Goal: Task Accomplishment & Management: Complete application form

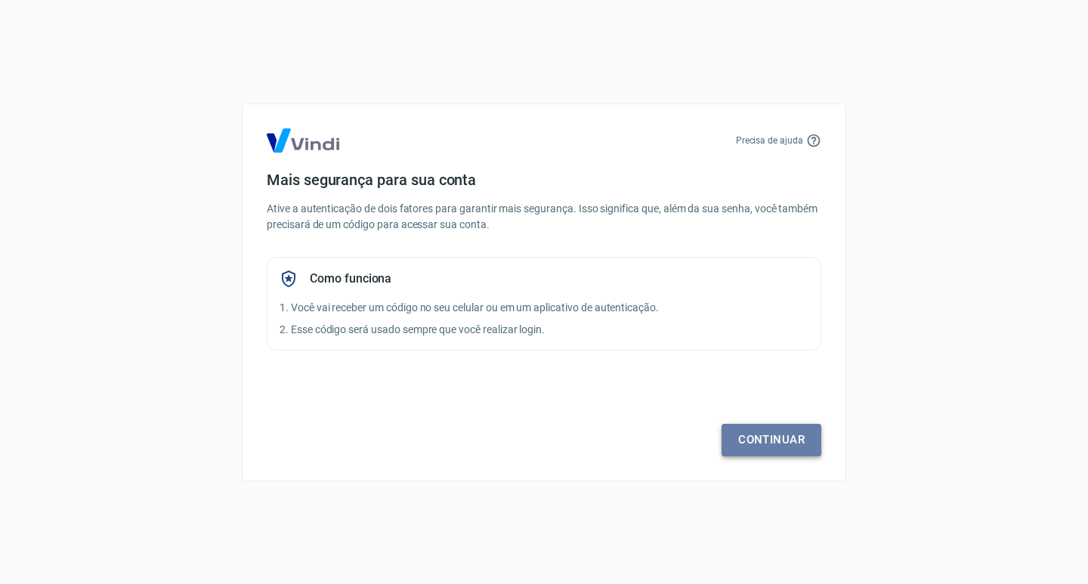
click at [760, 438] on link "Continuar" at bounding box center [772, 440] width 100 height 32
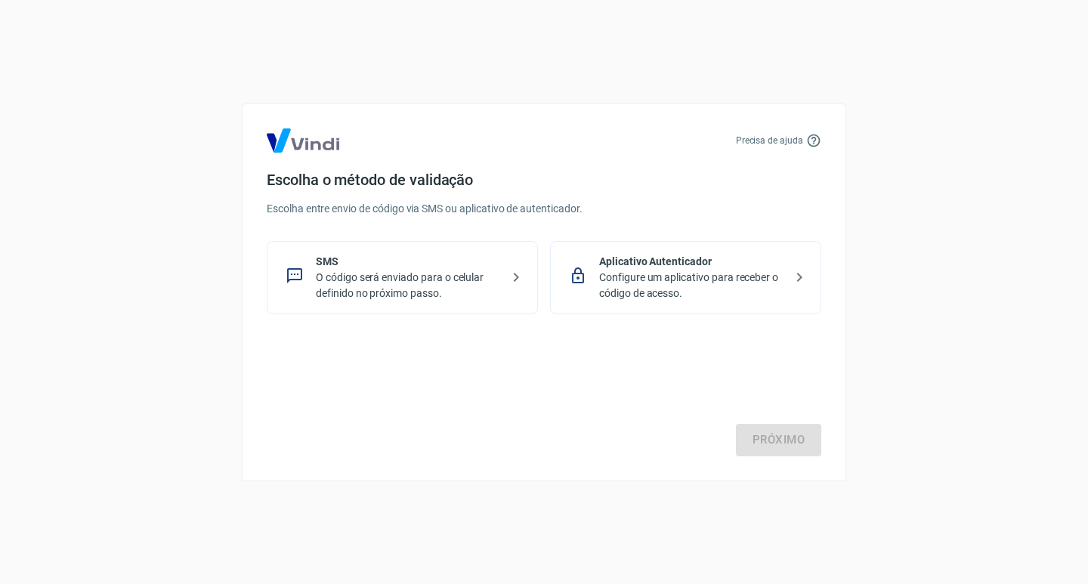
click at [390, 280] on p "O código será enviado para o celular definido no próximo passo." at bounding box center [408, 286] width 185 height 32
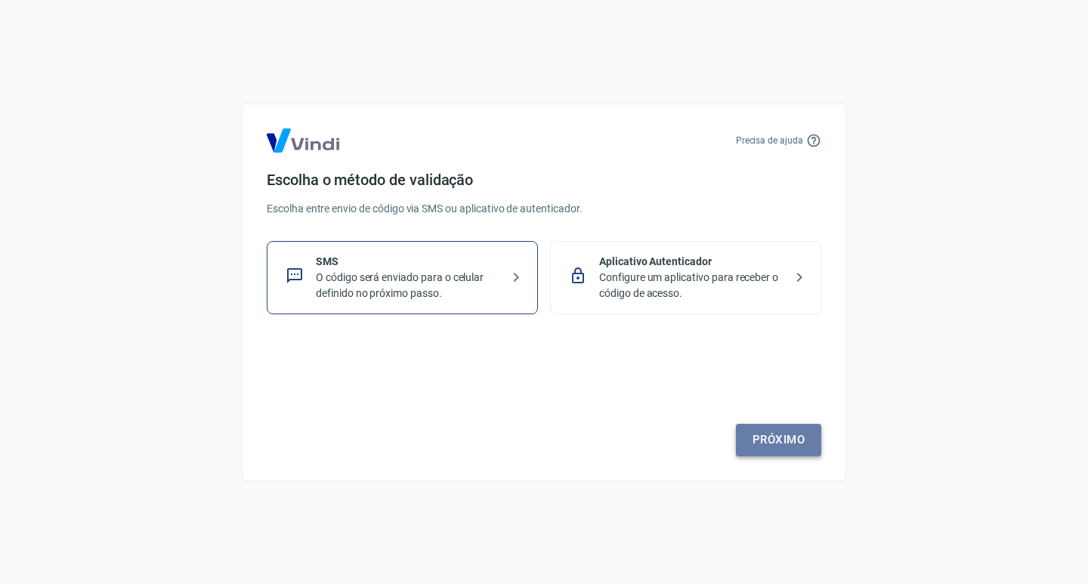
click at [785, 437] on link "Próximo" at bounding box center [778, 440] width 85 height 32
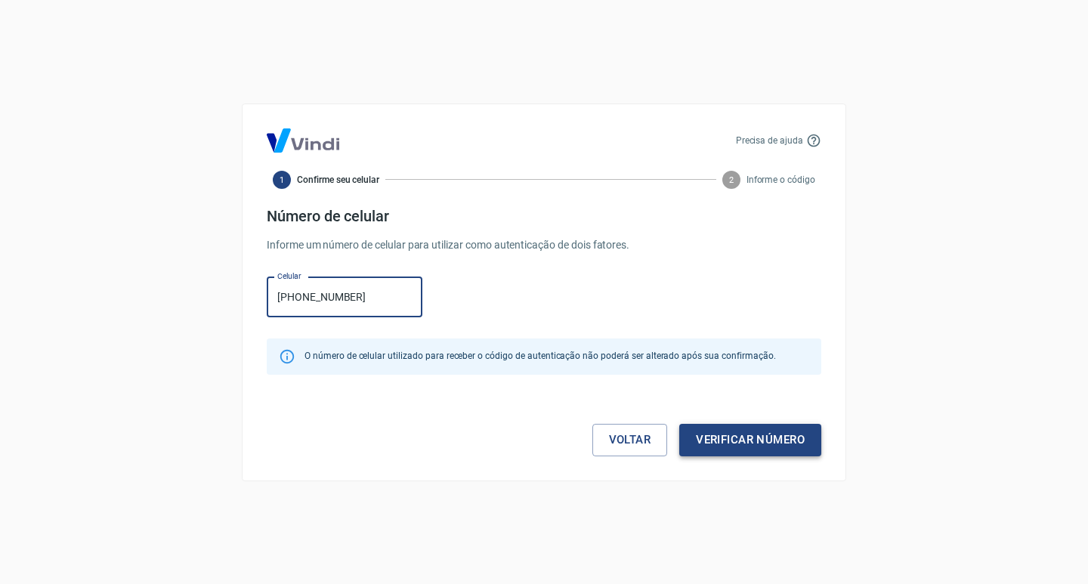
type input "[PHONE_NUMBER]"
click at [750, 445] on button "Verificar número" at bounding box center [750, 440] width 142 height 32
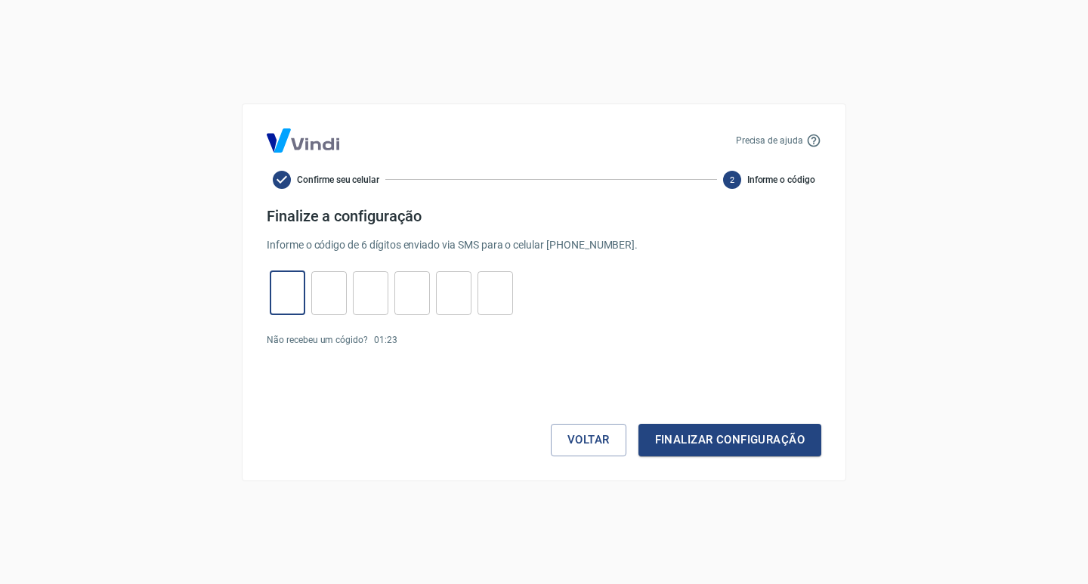
click at [283, 296] on input "tel" at bounding box center [288, 293] width 36 height 33
type input "7"
type input "0"
type input "9"
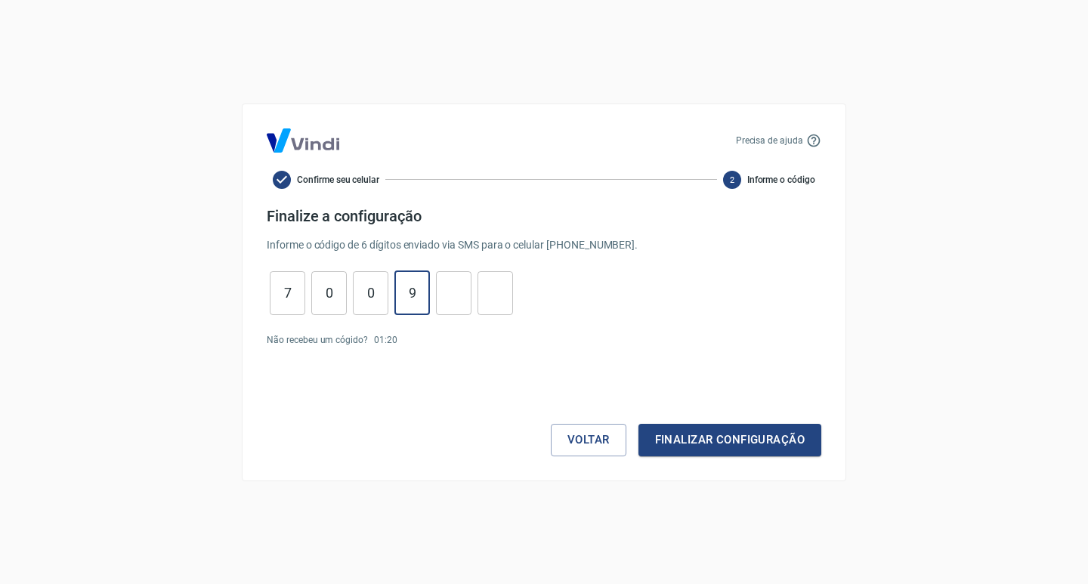
type input "9"
type input "5"
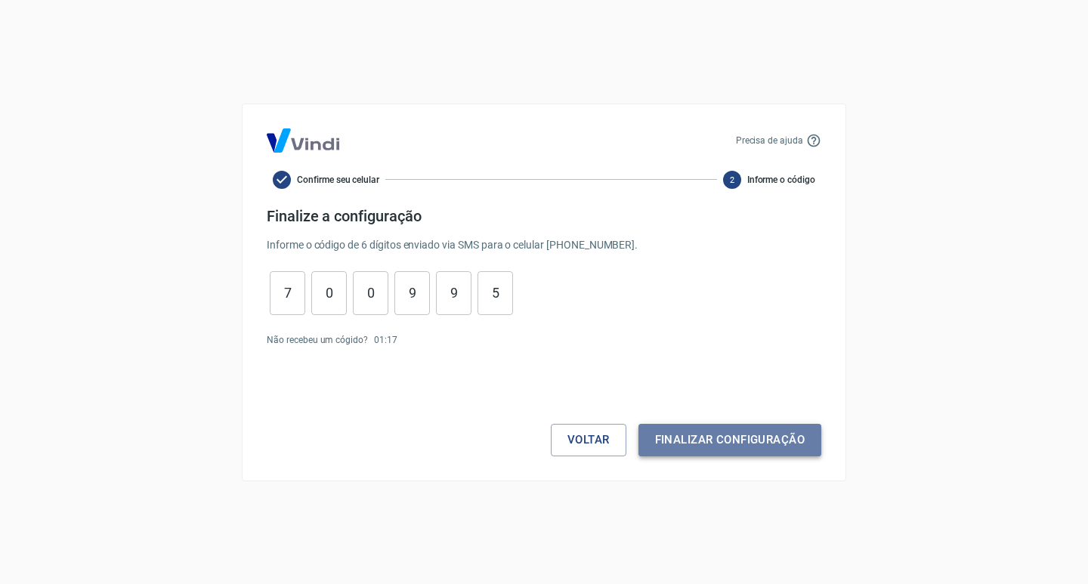
click at [707, 435] on button "Finalizar configuração" at bounding box center [730, 440] width 183 height 32
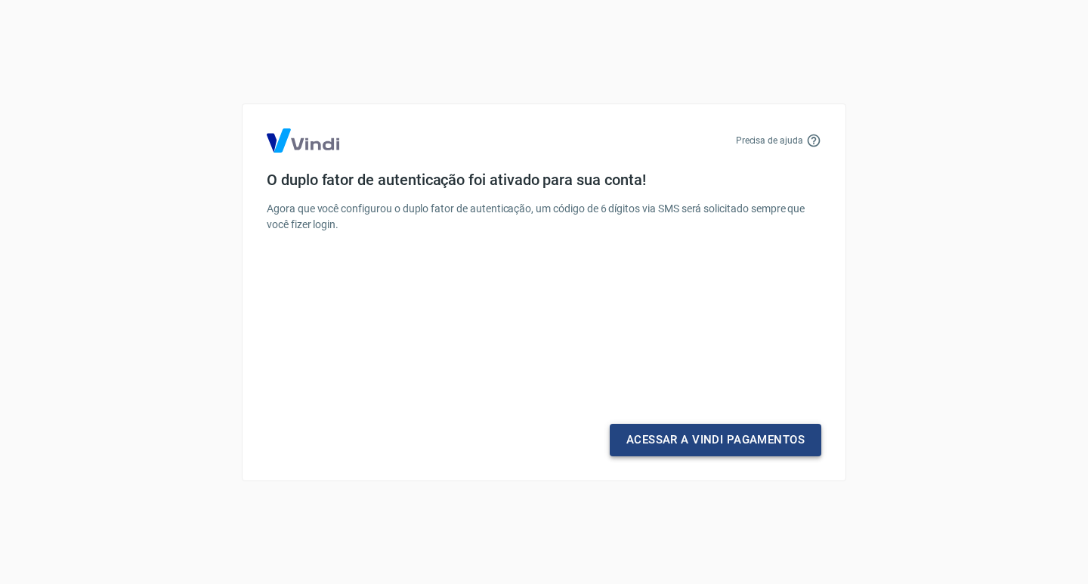
click at [723, 444] on link "Acessar a Vindi Pagamentos" at bounding box center [716, 440] width 212 height 32
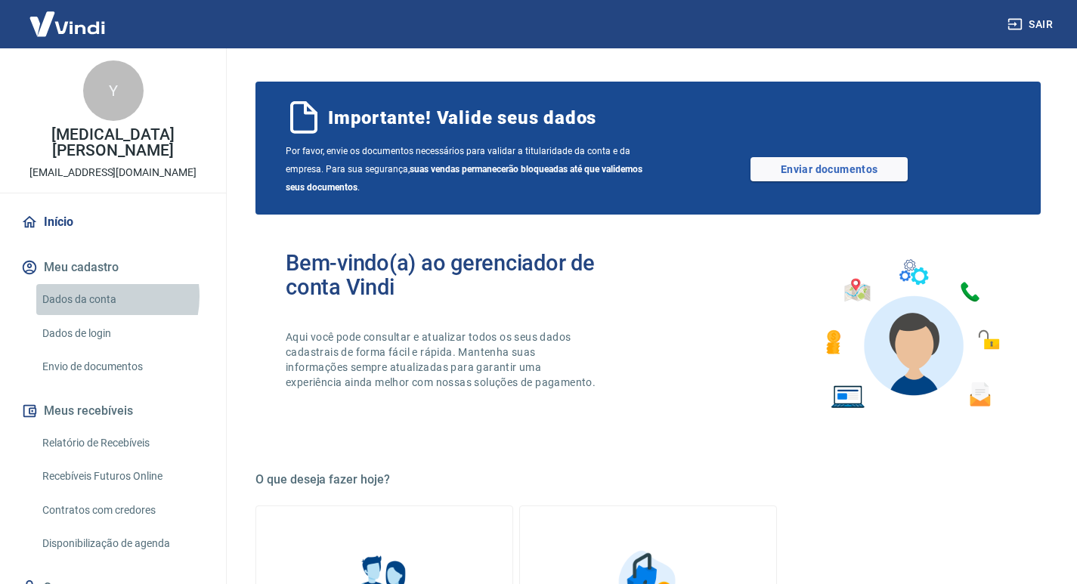
click at [98, 284] on link "Dados da conta" at bounding box center [122, 299] width 172 height 31
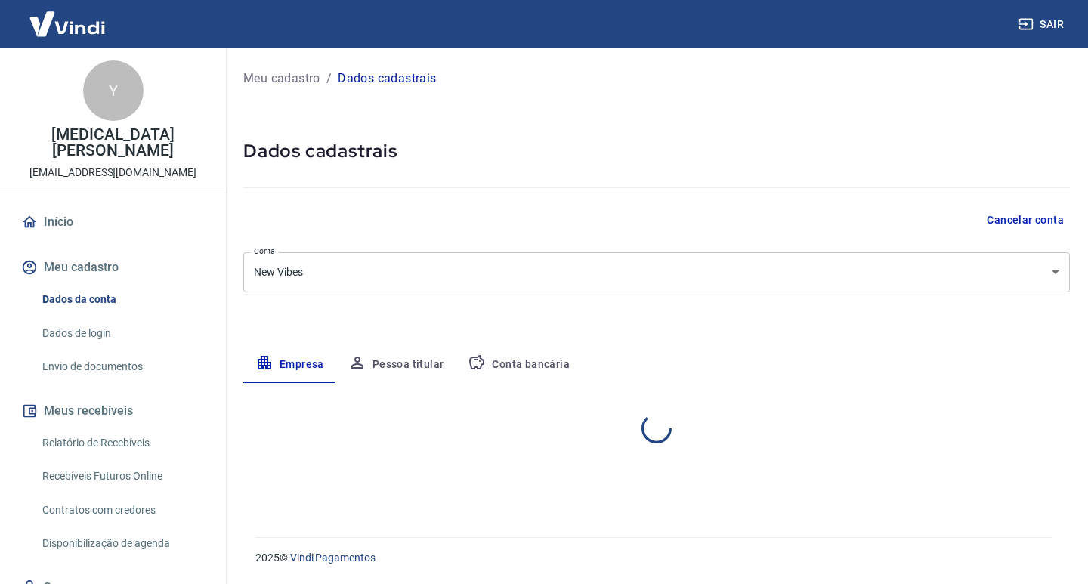
select select "RJ"
select select "business"
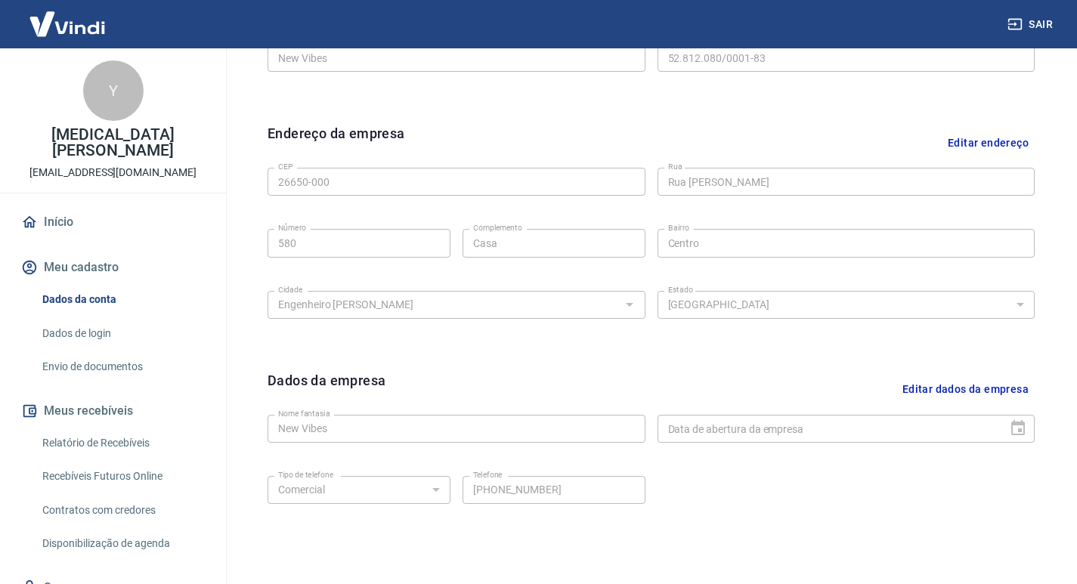
scroll to position [454, 0]
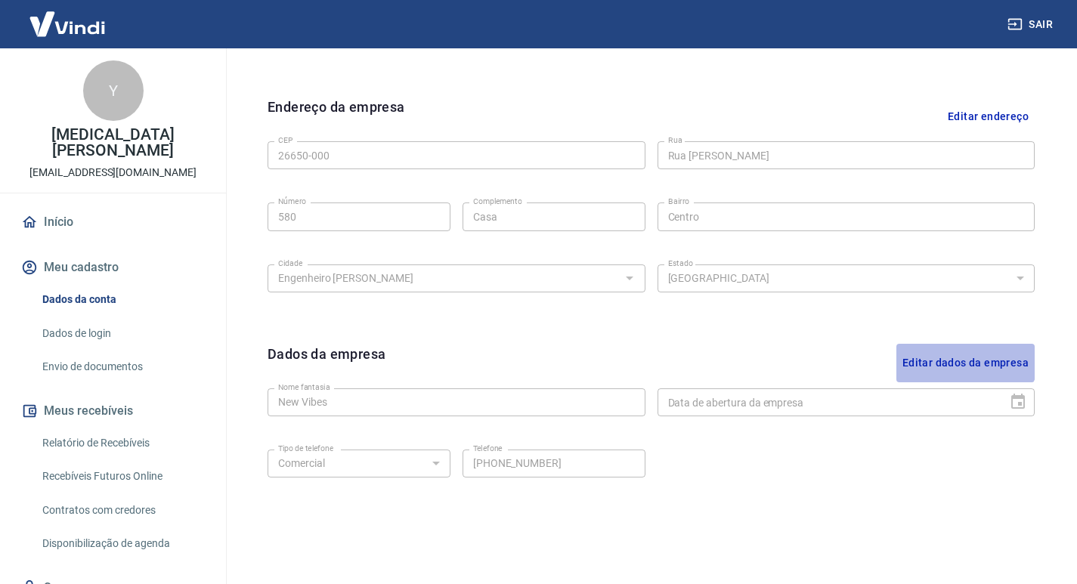
click at [949, 351] on button "Editar dados da empresa" at bounding box center [965, 363] width 138 height 39
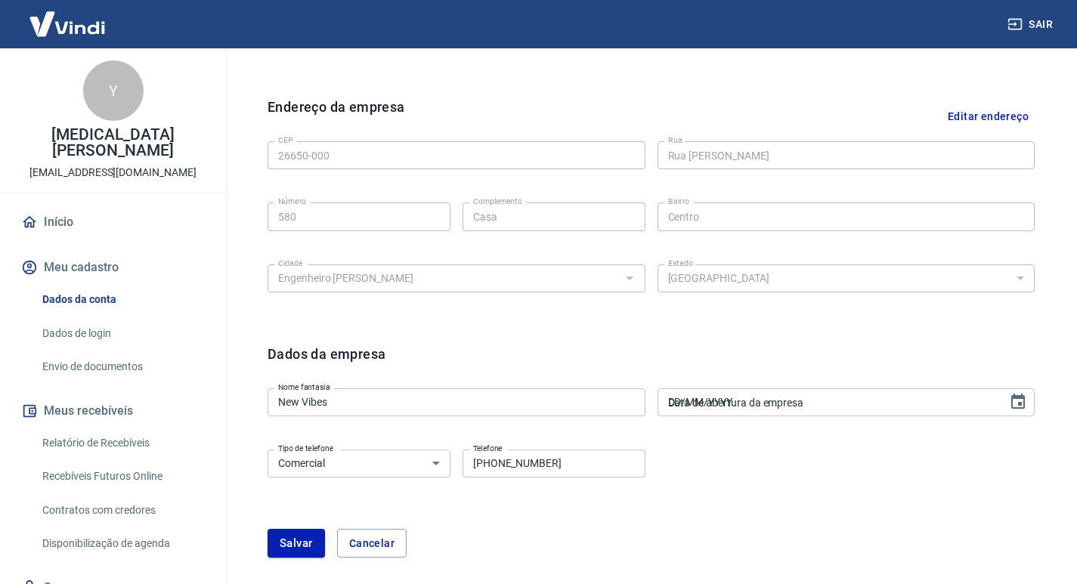
click at [744, 390] on div "Data de abertura da empresa DD/MM/YYYY Data de abertura da empresa" at bounding box center [847, 402] width 378 height 28
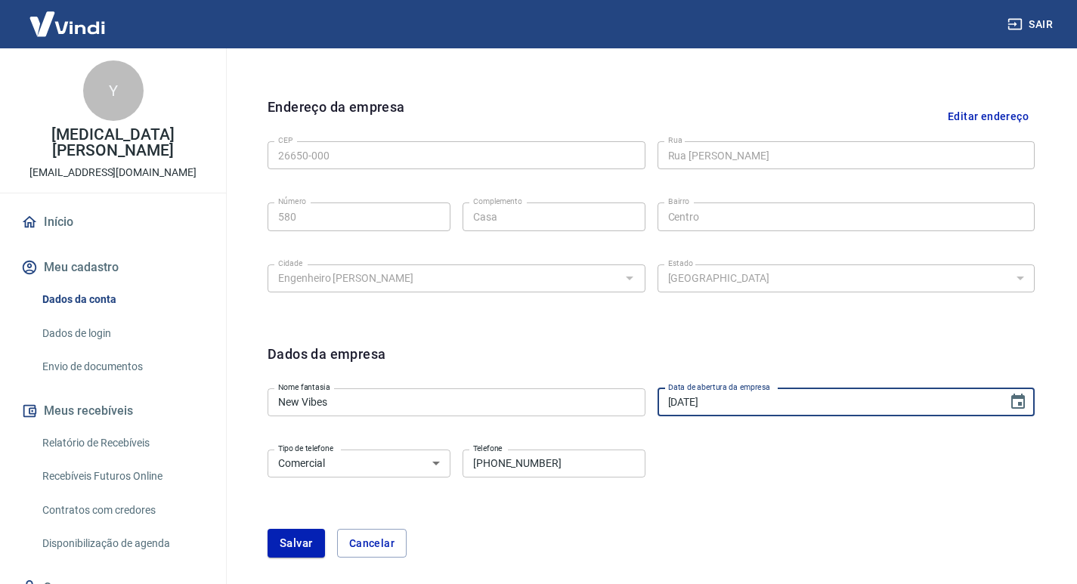
type input "25/02/2022"
click at [721, 333] on div "Dados da empresa Nome fantasia New Vibes Nome fantasia Data de abertura da empr…" at bounding box center [650, 460] width 791 height 256
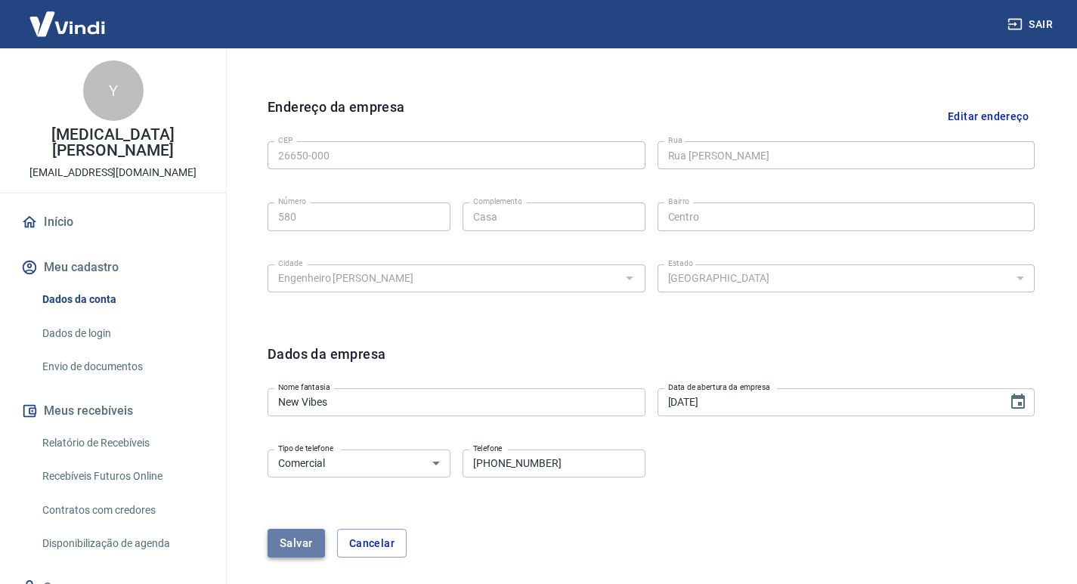
click at [292, 540] on button "Salvar" at bounding box center [296, 543] width 57 height 29
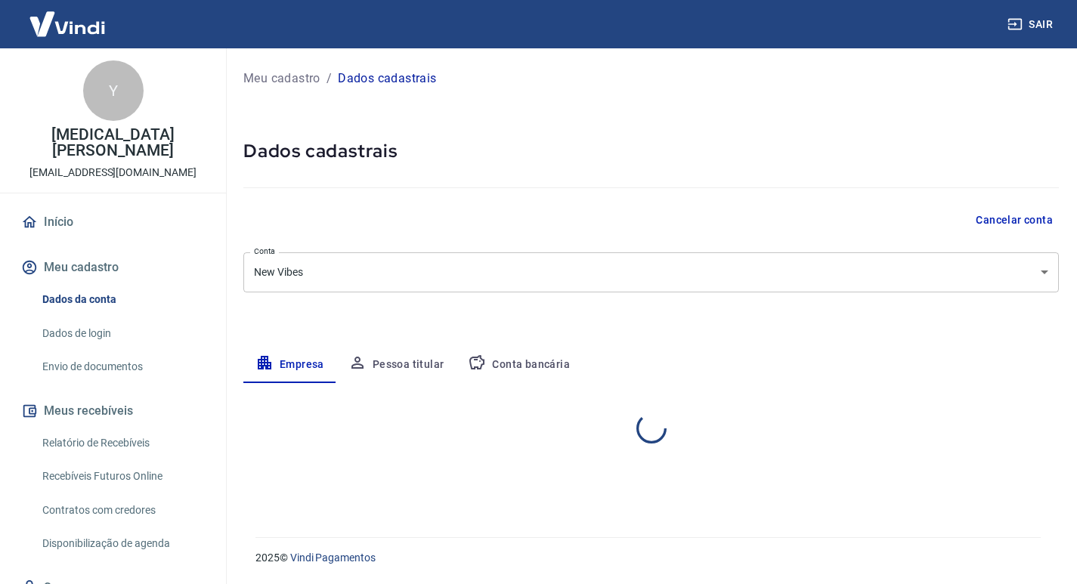
select select "RJ"
select select "business"
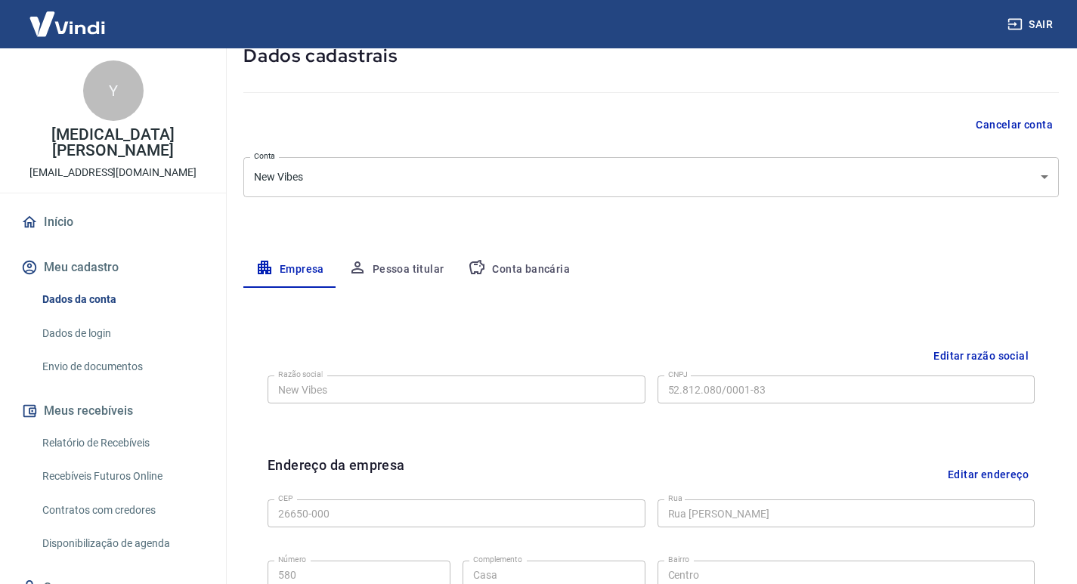
scroll to position [227, 0]
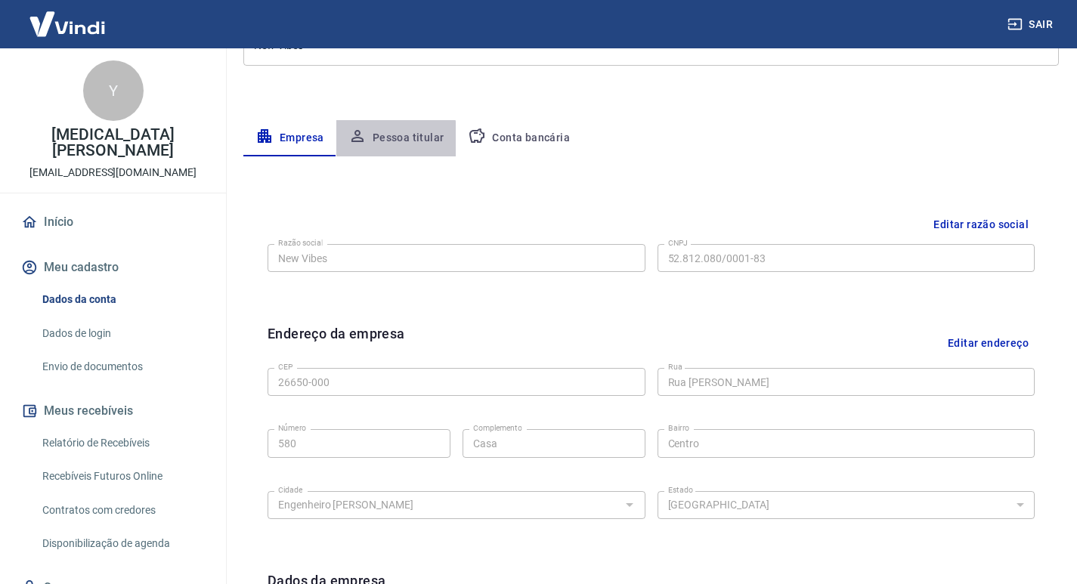
click at [386, 144] on button "Pessoa titular" at bounding box center [396, 138] width 120 height 36
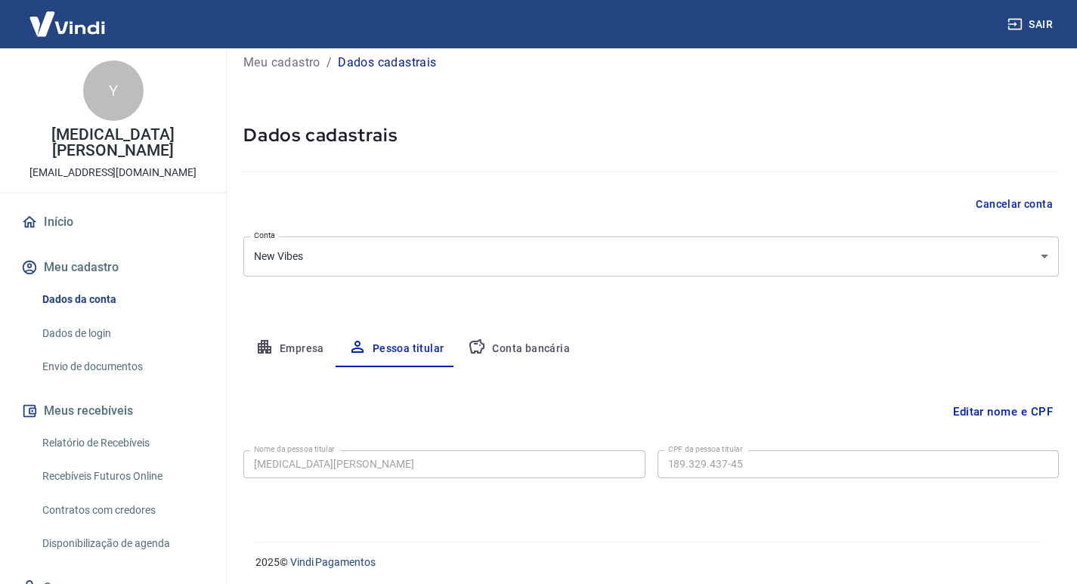
scroll to position [20, 0]
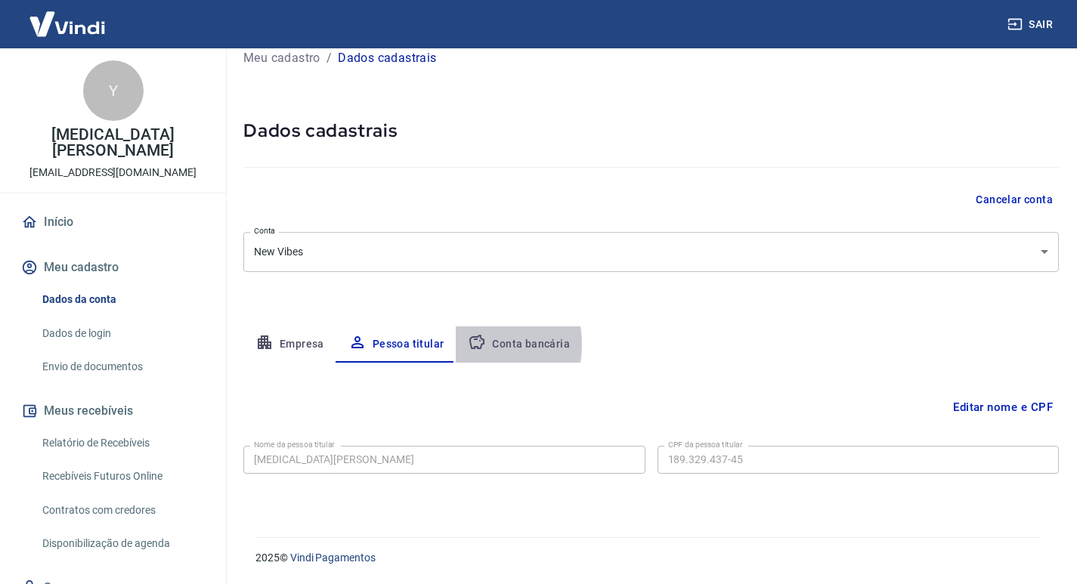
click at [464, 345] on button "Conta bancária" at bounding box center [519, 345] width 126 height 36
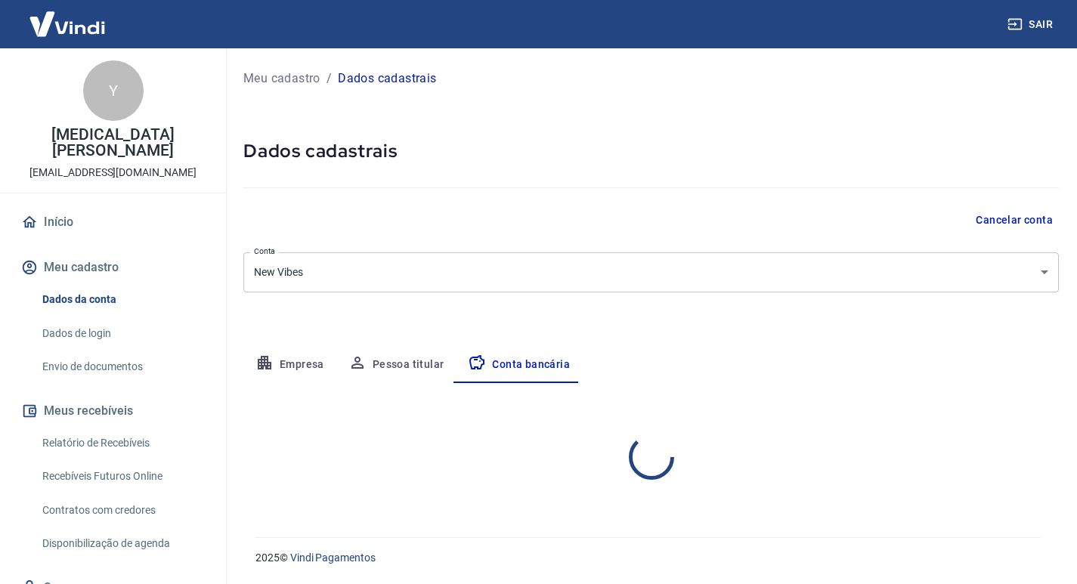
scroll to position [0, 0]
select select "1"
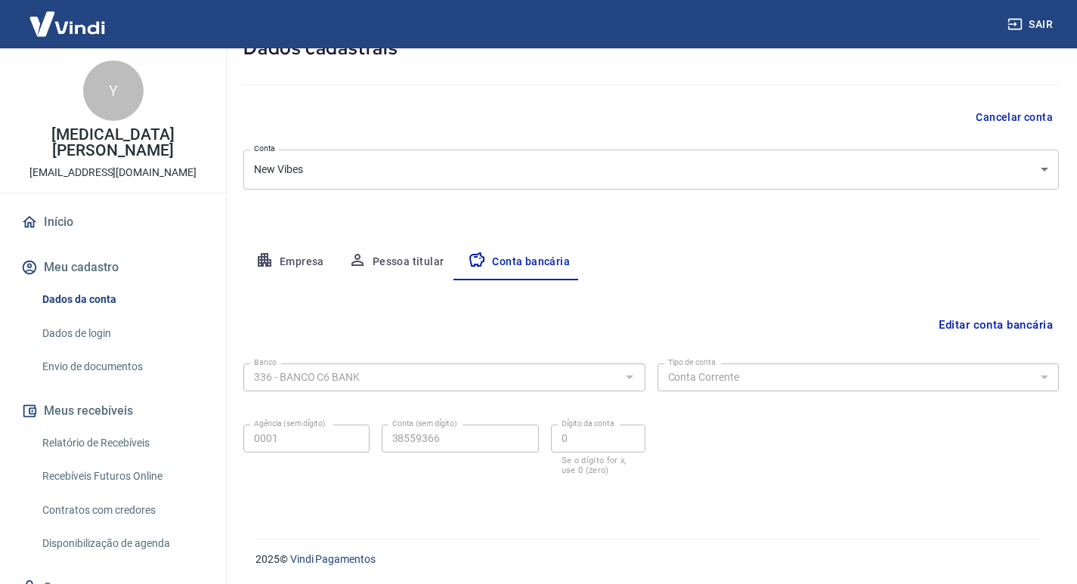
scroll to position [104, 0]
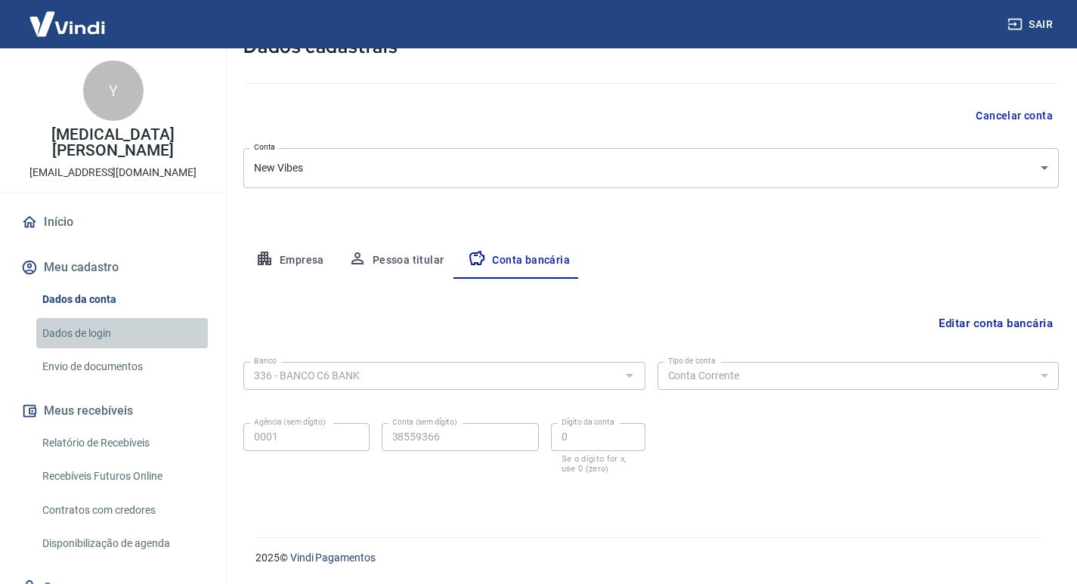
click at [127, 329] on link "Dados de login" at bounding box center [122, 333] width 172 height 31
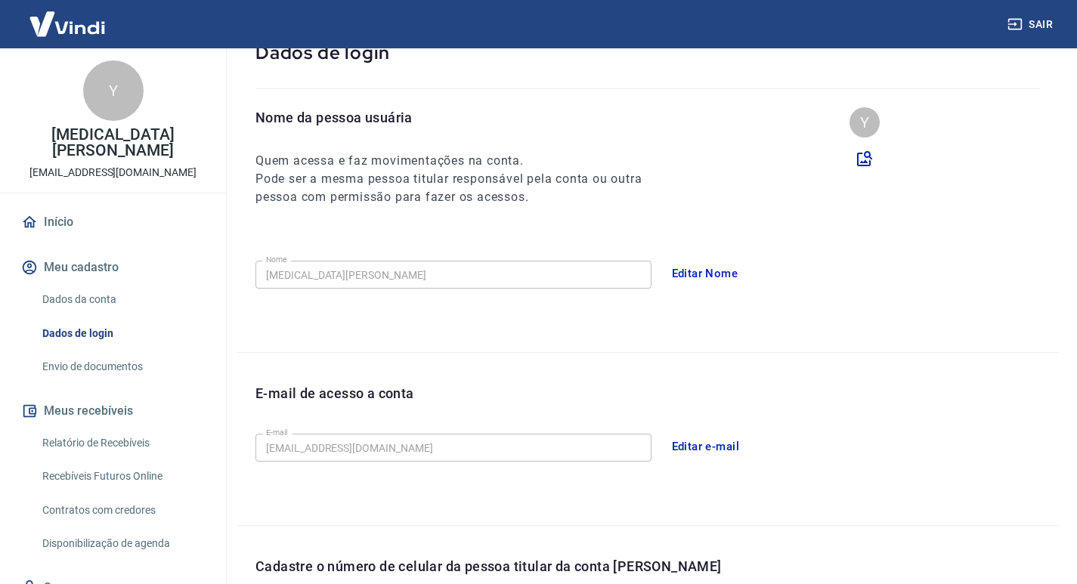
scroll to position [384, 0]
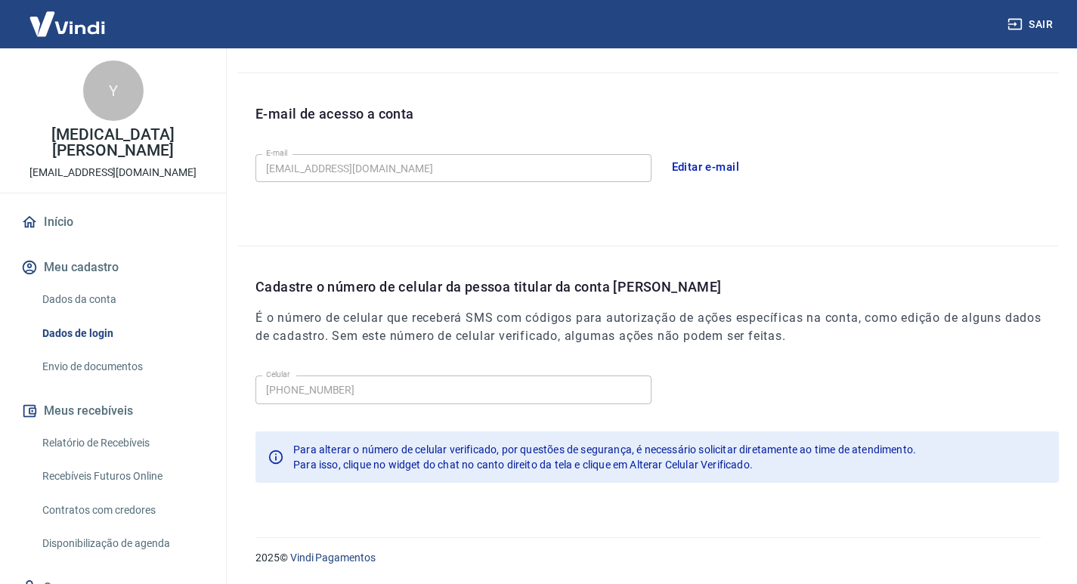
click at [107, 358] on link "Envio de documentos" at bounding box center [122, 366] width 172 height 31
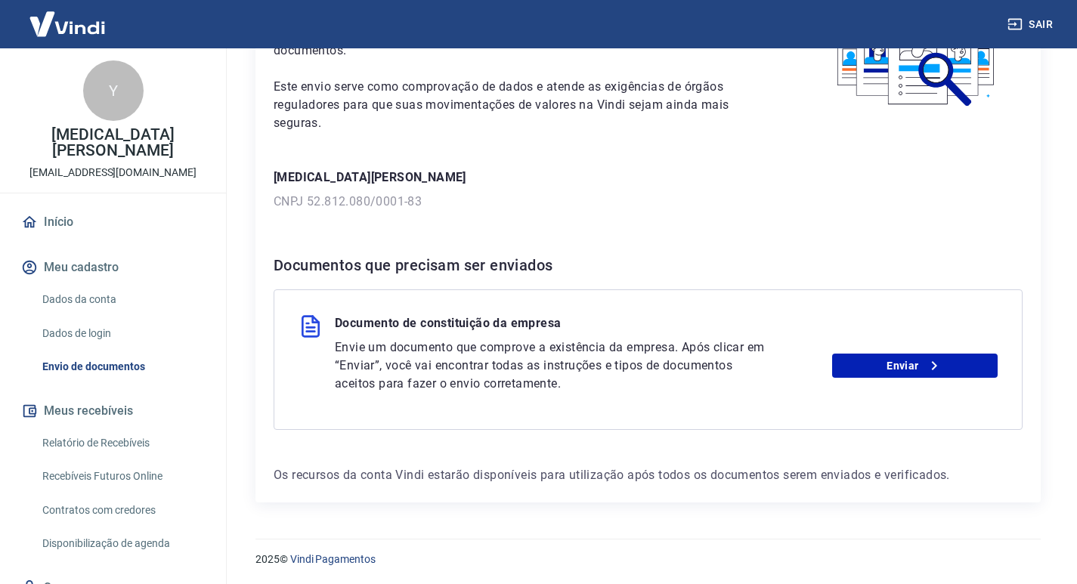
scroll to position [135, 0]
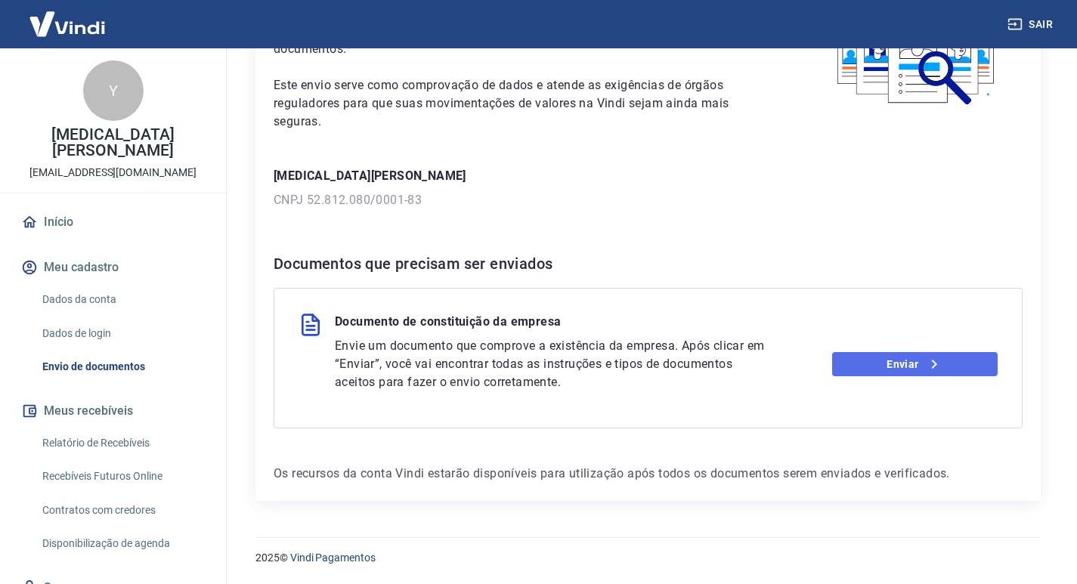
click at [931, 370] on icon at bounding box center [934, 364] width 18 height 18
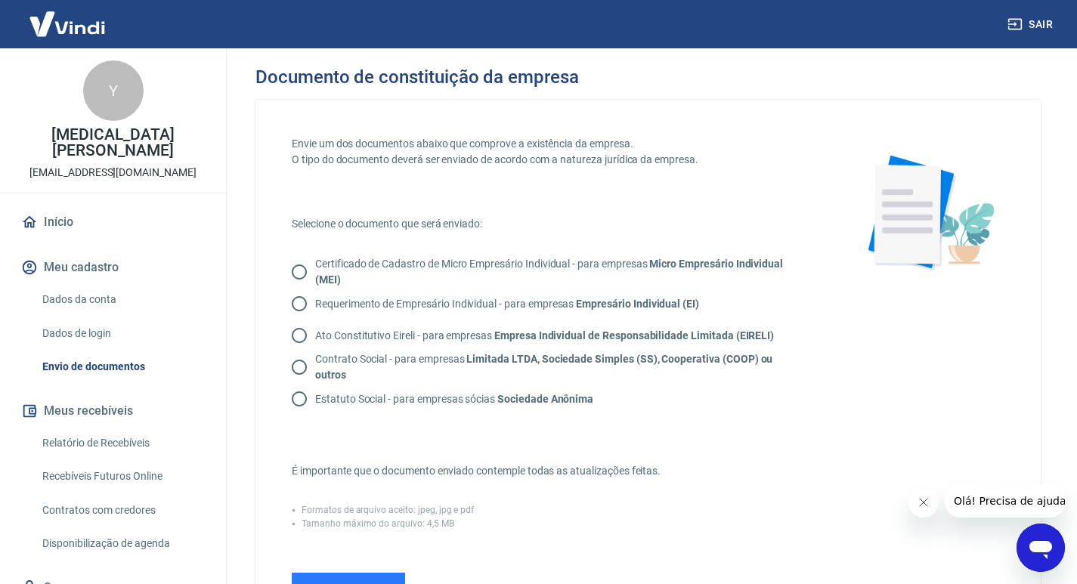
click at [378, 274] on p "Certificado de Cadastro de Micro Empresário Individual - para empresas Micro Em…" at bounding box center [560, 272] width 490 height 32
click at [315, 274] on input "Certificado de Cadastro de Micro Empresário Individual - para empresas Micro Em…" at bounding box center [299, 272] width 32 height 32
radio input "true"
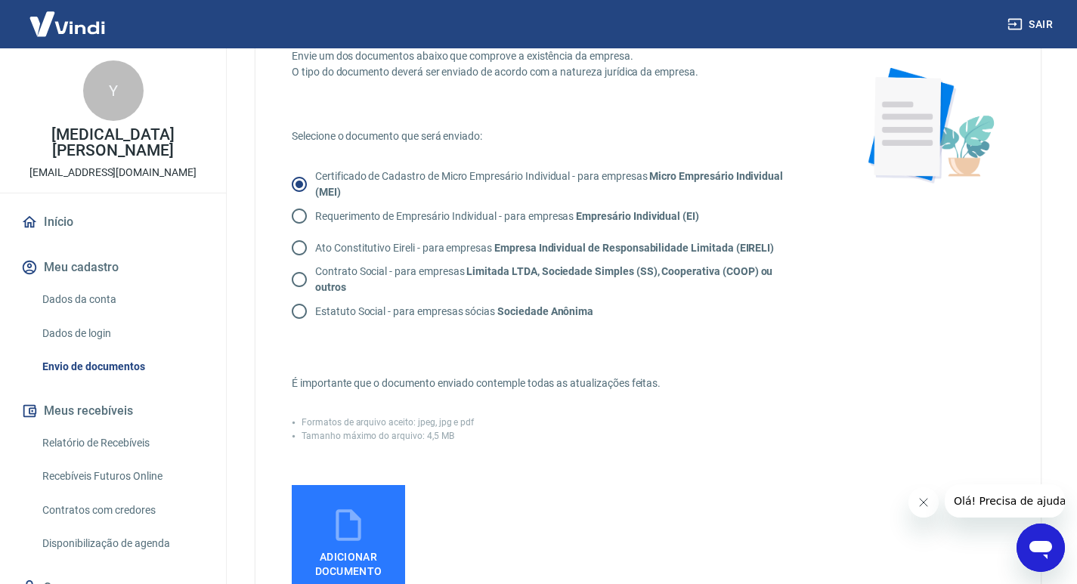
scroll to position [151, 0]
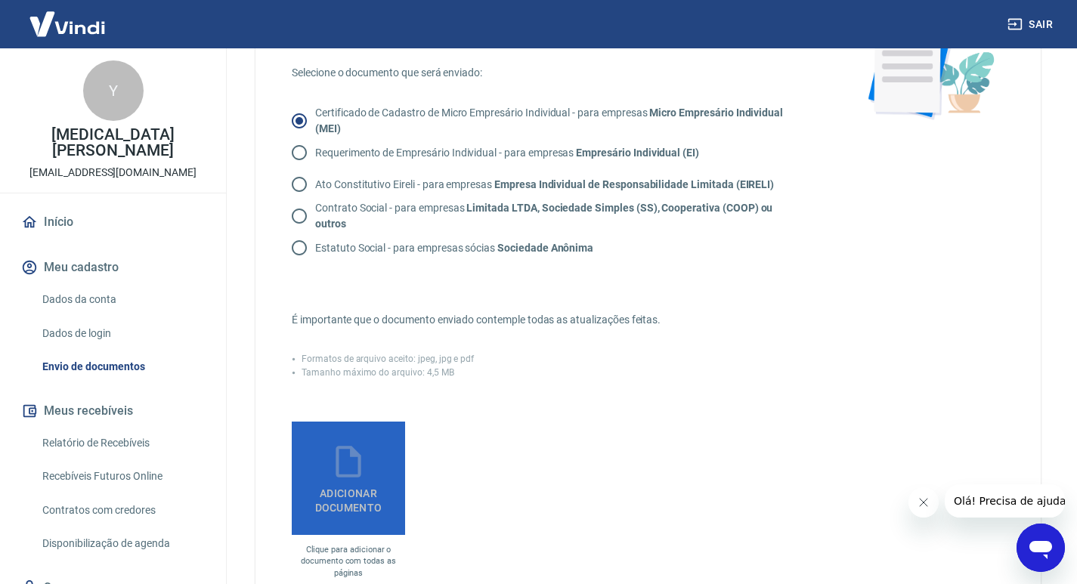
click at [336, 445] on icon at bounding box center [349, 462] width 38 height 38
click at [0, 0] on input "Adicionar documento" at bounding box center [0, 0] width 0 height 0
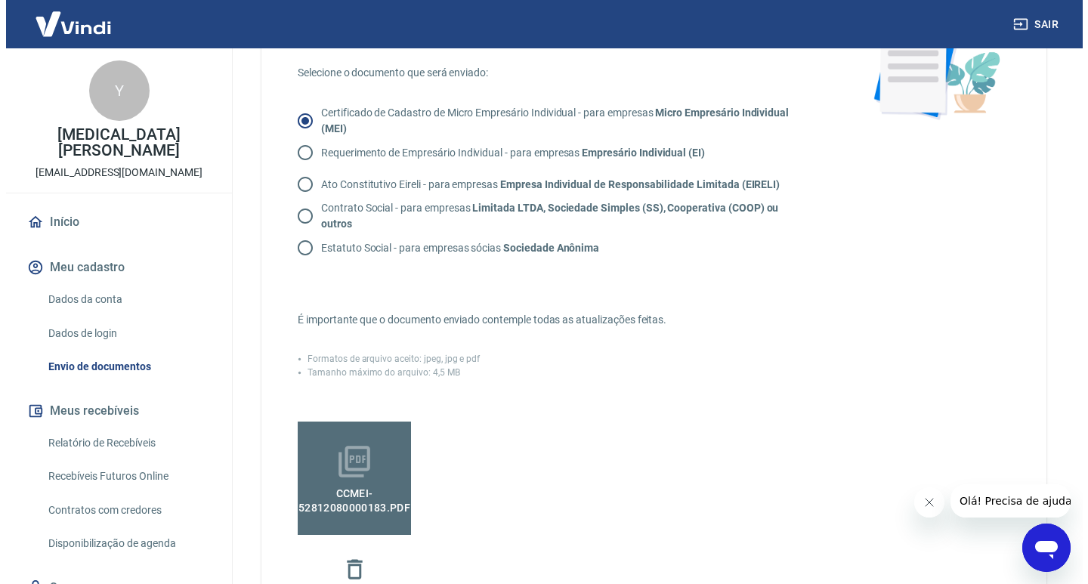
scroll to position [454, 0]
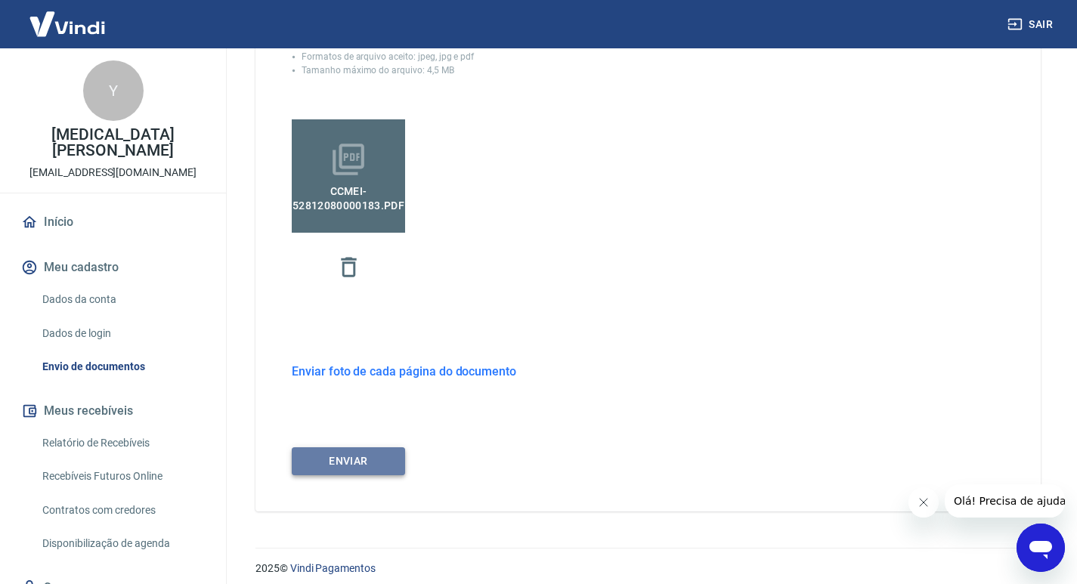
click at [358, 457] on button "ENVIAR" at bounding box center [348, 461] width 113 height 28
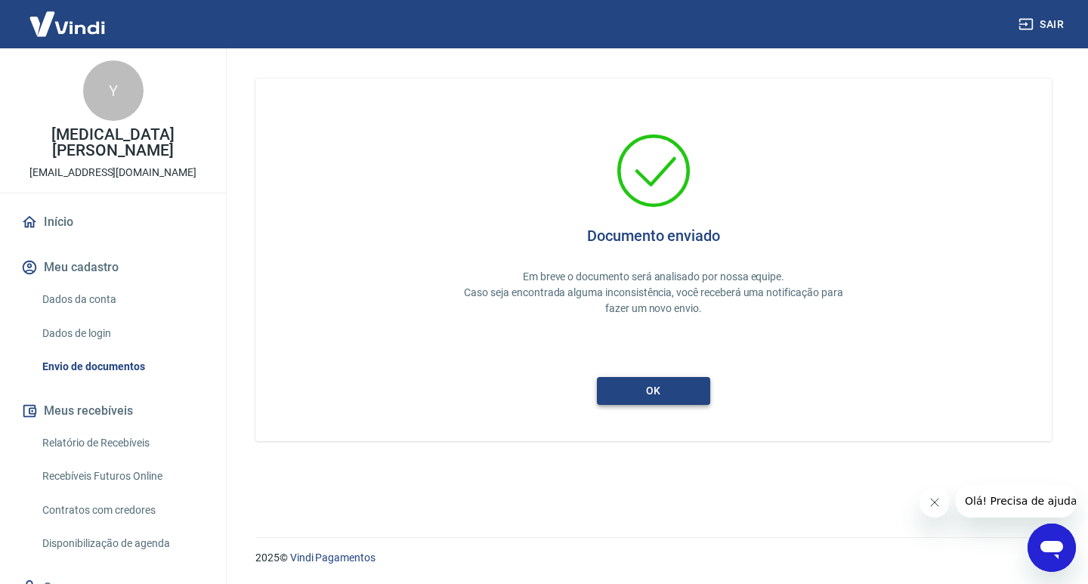
click at [658, 392] on button "ok" at bounding box center [653, 391] width 113 height 28
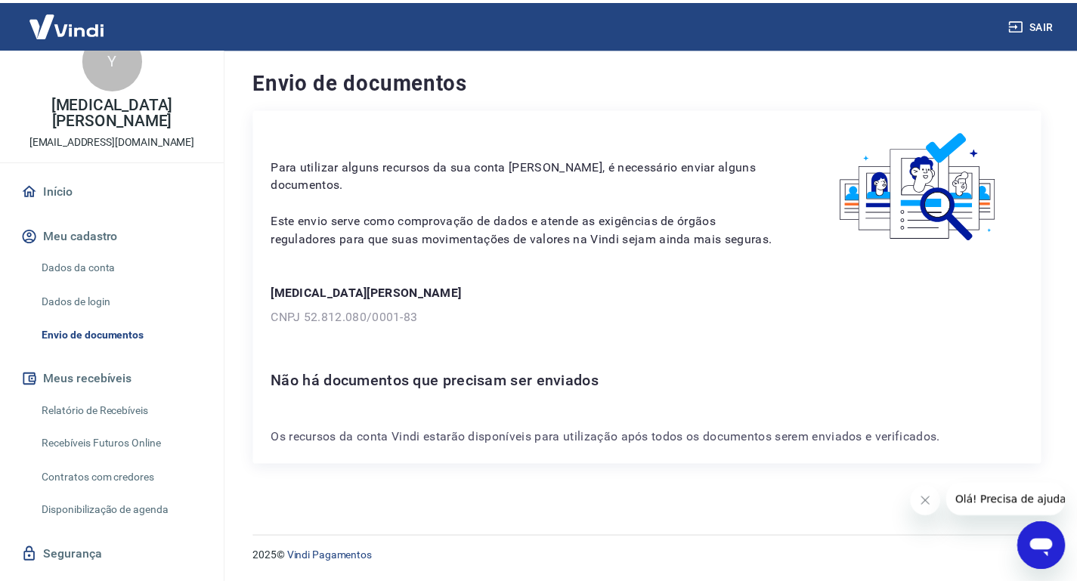
scroll to position [50, 0]
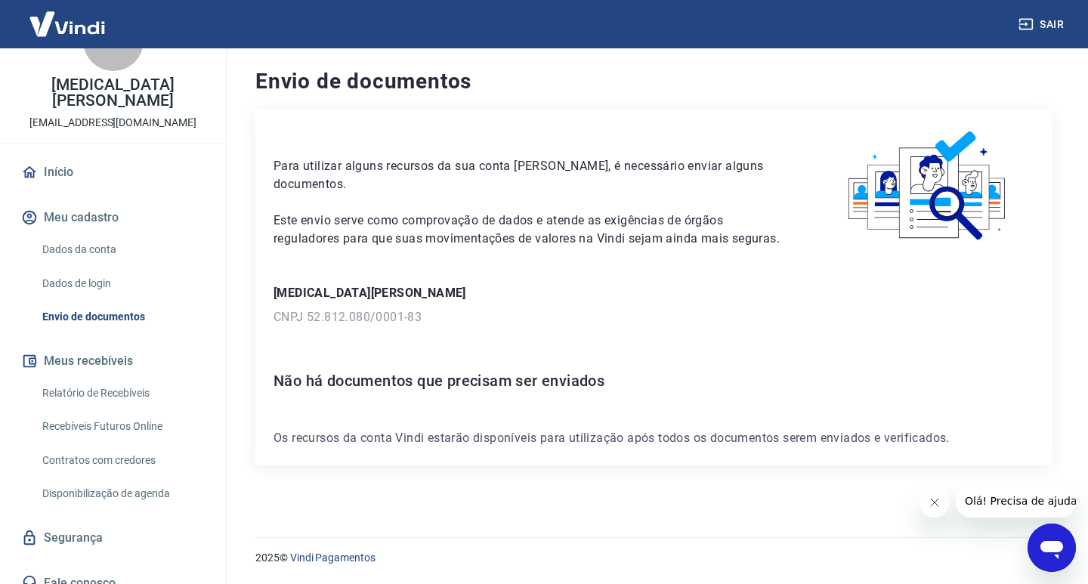
click at [83, 156] on link "Início" at bounding box center [113, 172] width 190 height 33
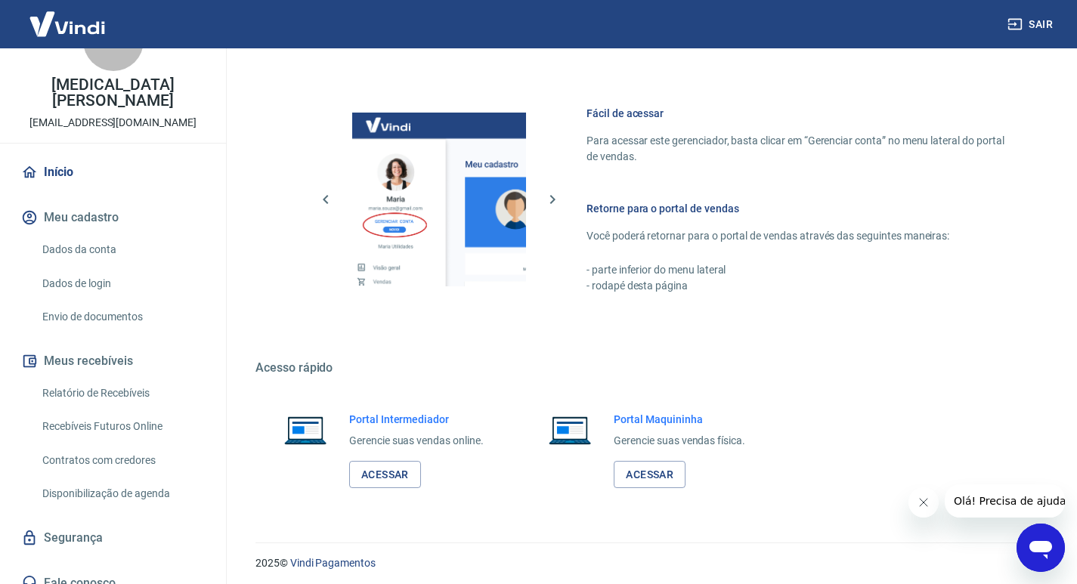
scroll to position [781, 0]
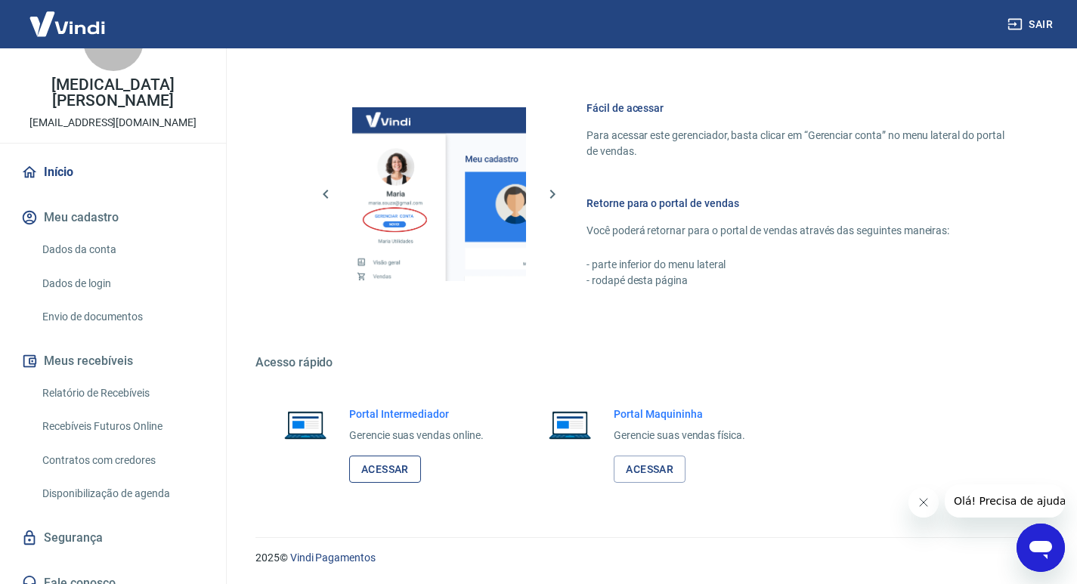
click at [388, 473] on link "Acessar" at bounding box center [385, 470] width 72 height 28
click at [50, 160] on link "Início" at bounding box center [113, 172] width 190 height 33
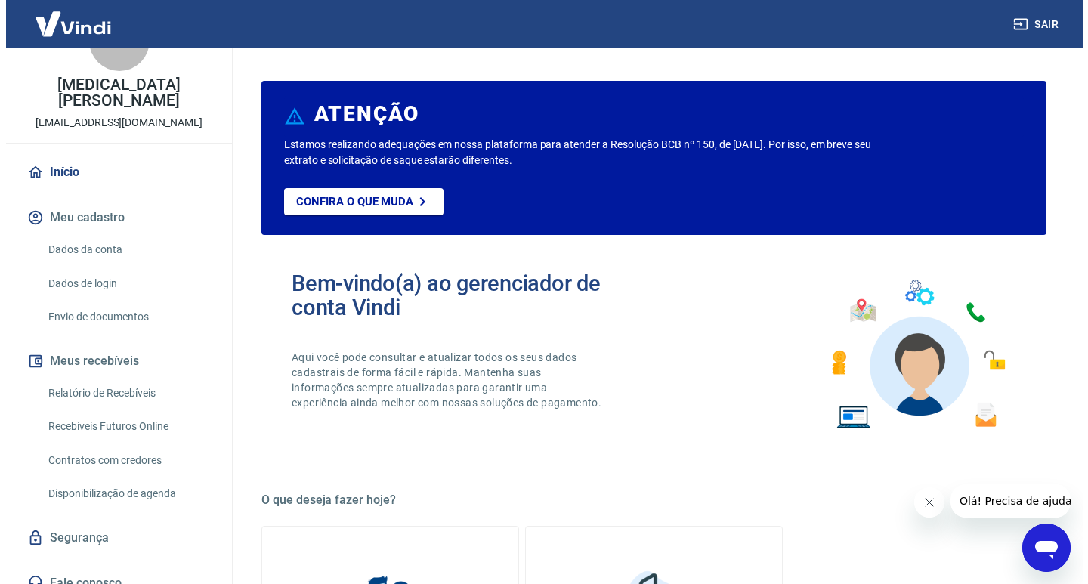
scroll to position [0, 0]
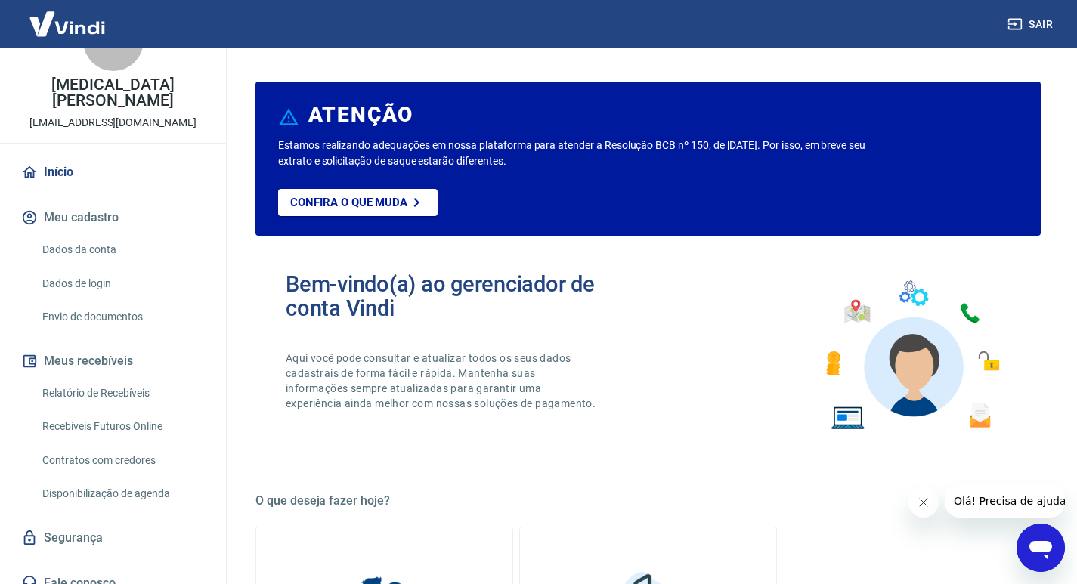
click at [110, 302] on link "Envio de documentos" at bounding box center [122, 317] width 172 height 31
